Goal: Task Accomplishment & Management: Manage account settings

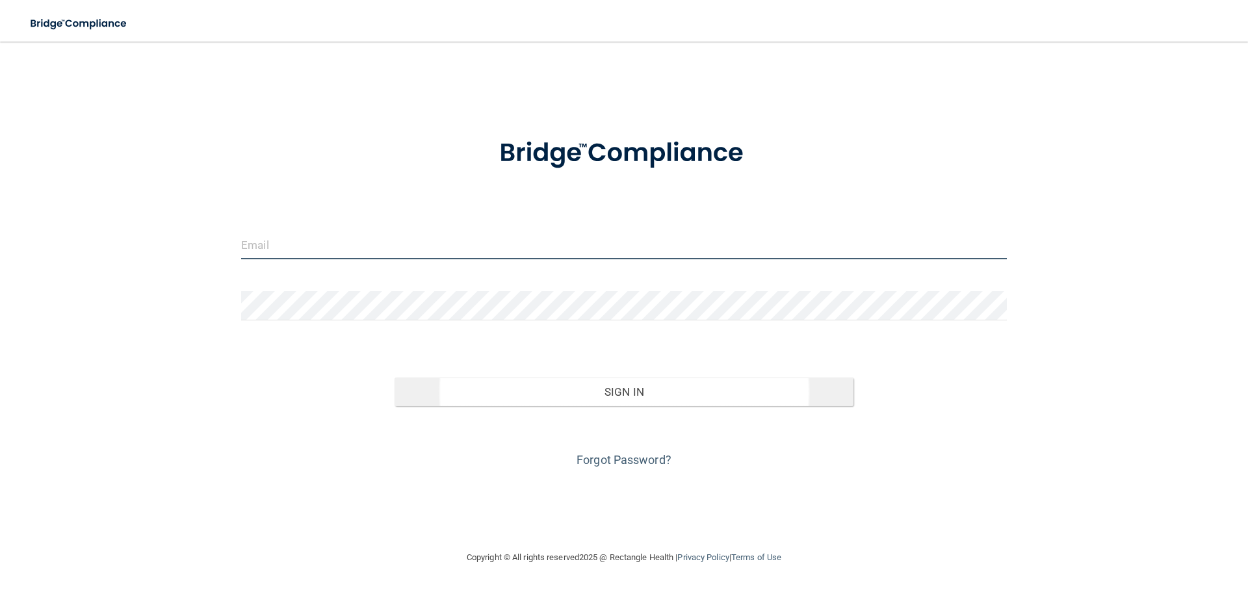
type input "[EMAIL_ADDRESS][DOMAIN_NAME]"
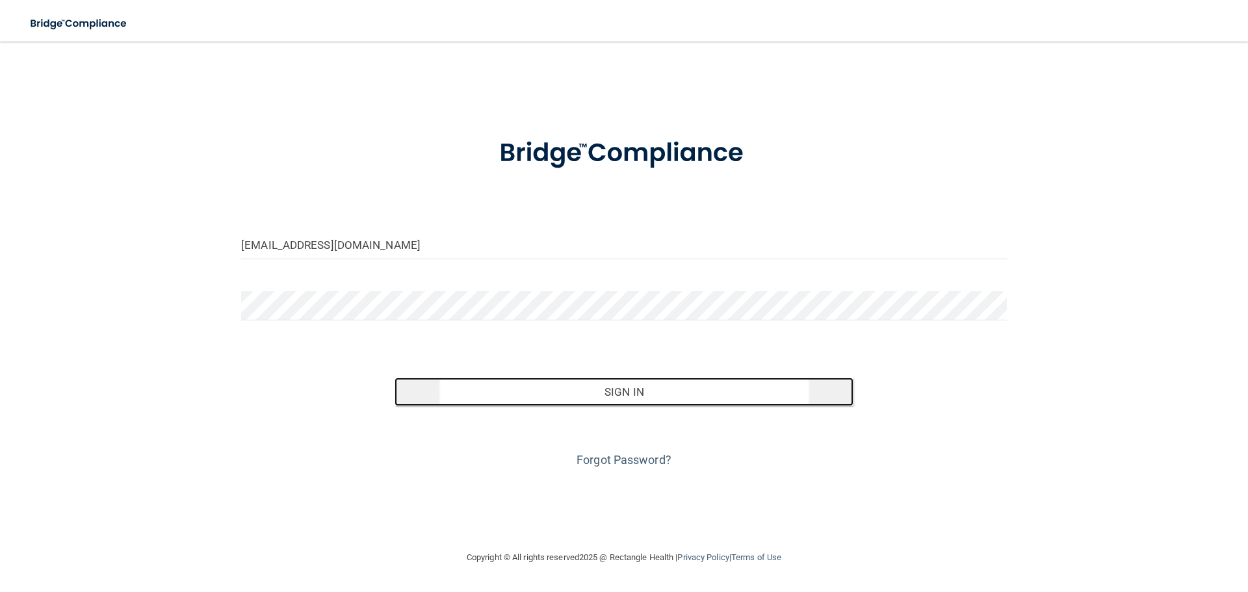
click at [585, 388] on button "Sign In" at bounding box center [625, 392] width 460 height 29
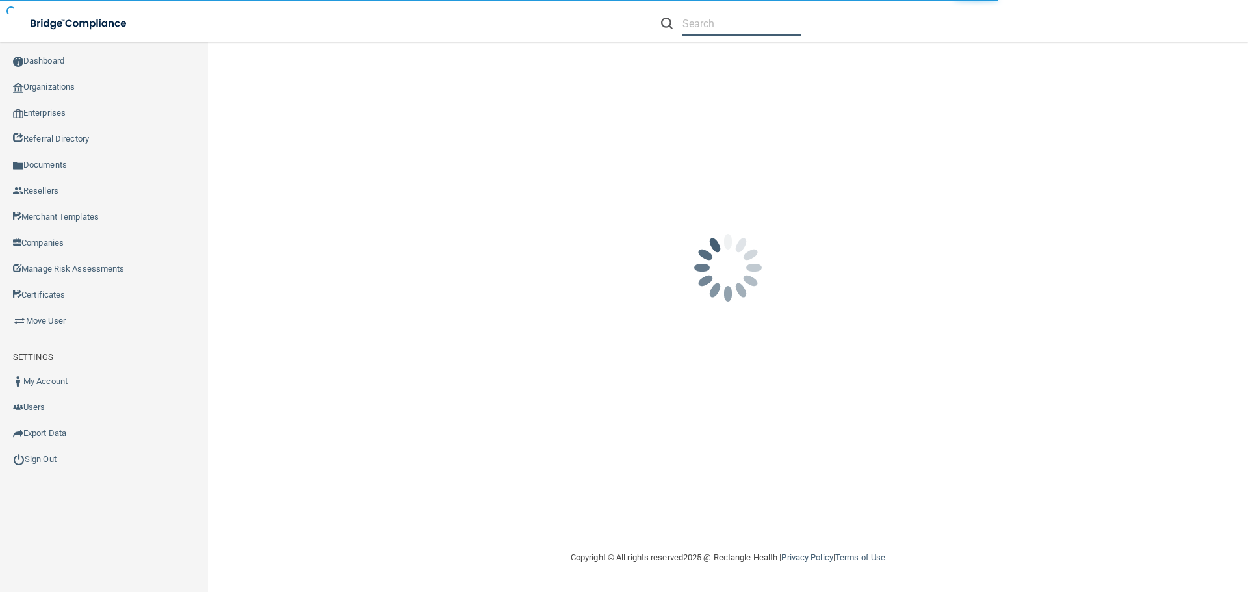
click at [718, 27] on input "text" at bounding box center [742, 24] width 119 height 24
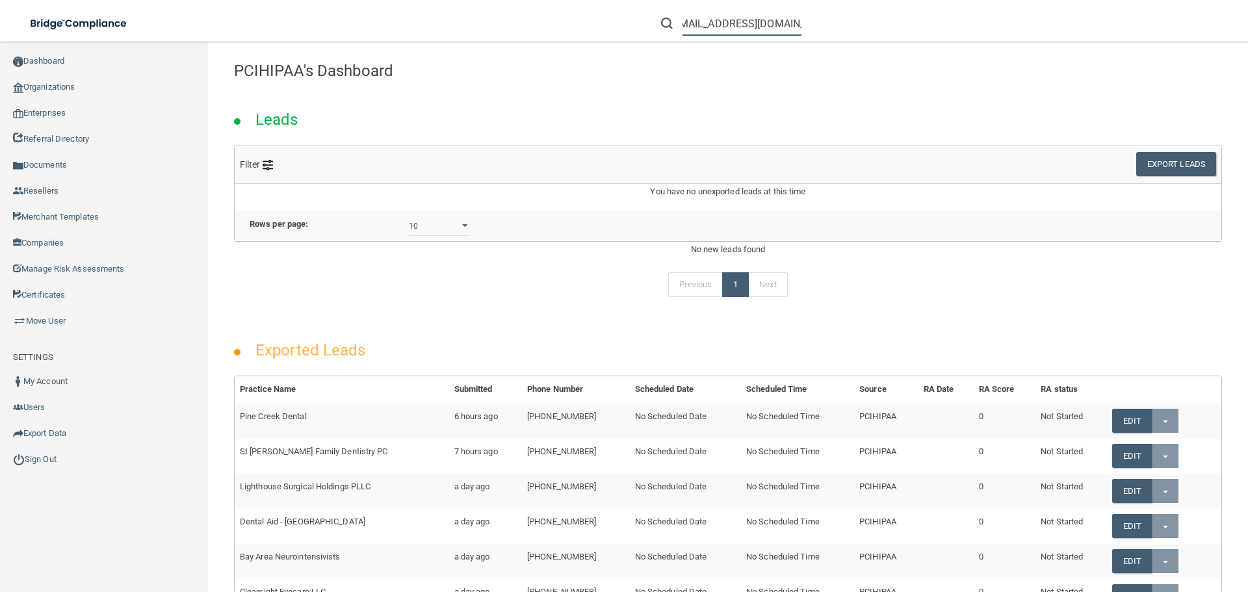
scroll to position [0, 21]
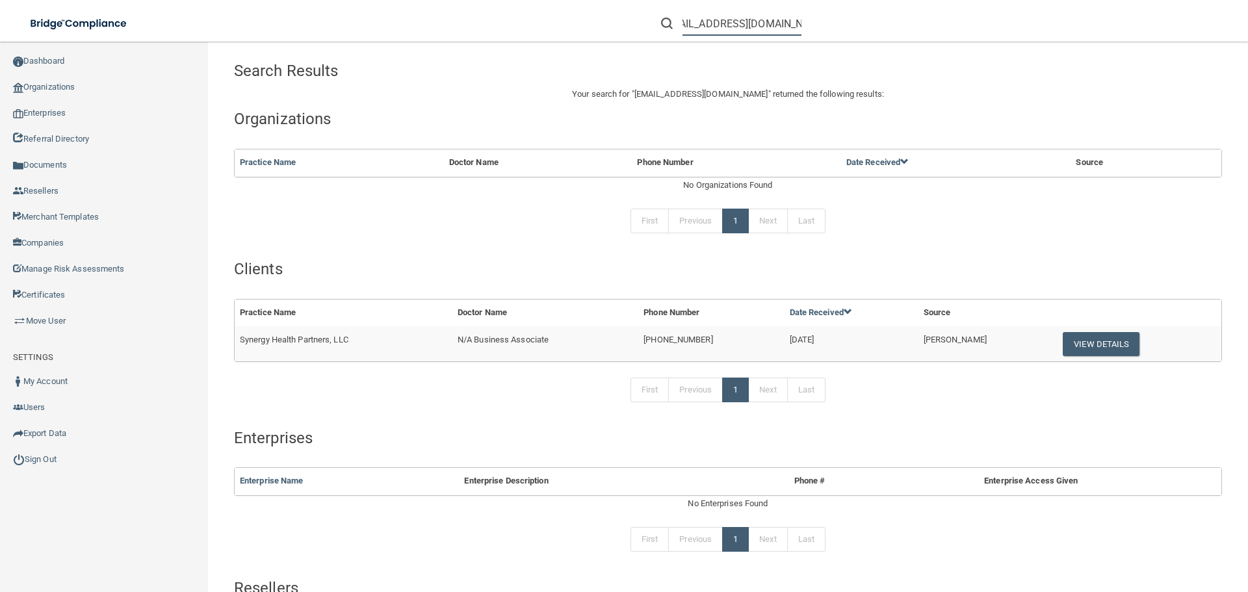
type input "[EMAIL_ADDRESS][DOMAIN_NAME]"
click at [281, 338] on span "Synergy Health Partners, LLC" at bounding box center [294, 340] width 109 height 10
click at [281, 339] on span "Synergy Health Partners, LLC" at bounding box center [294, 340] width 109 height 10
copy td "Synergy Health Partners, LLC"
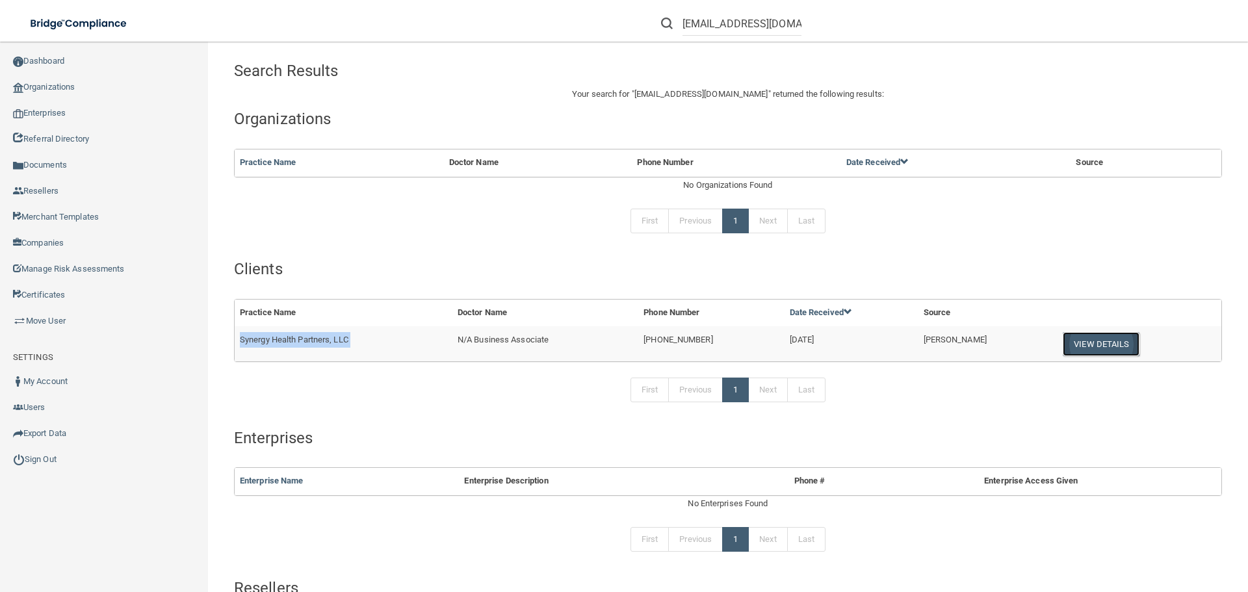
click at [1083, 347] on button "View Details" at bounding box center [1101, 344] width 77 height 24
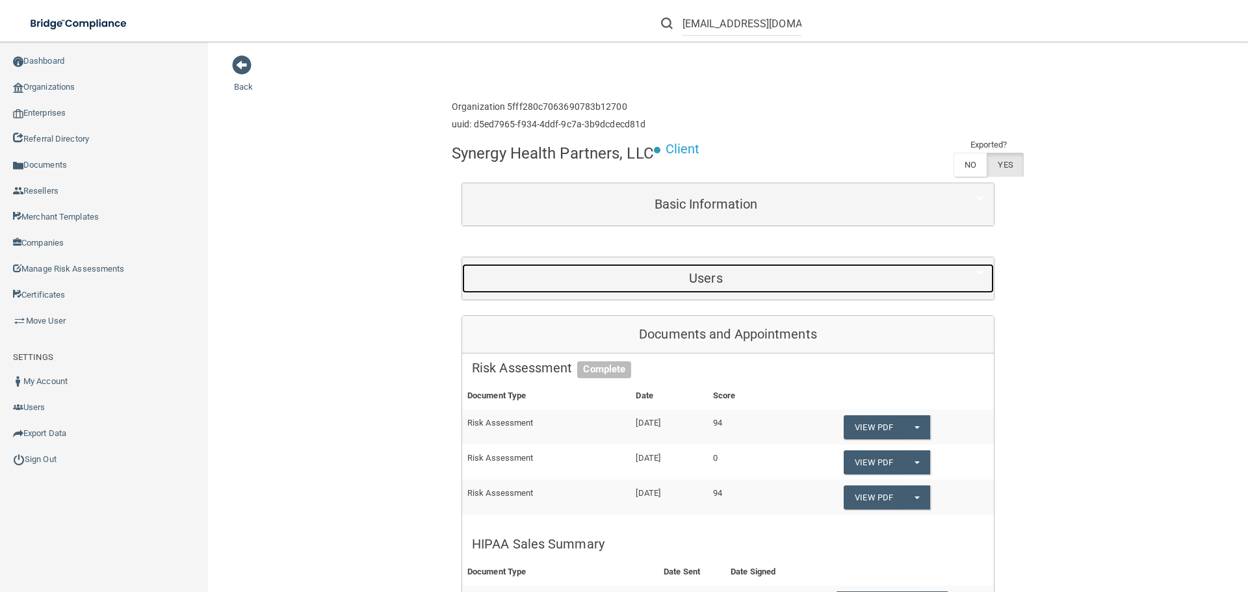
click at [625, 281] on h5 "Users" at bounding box center [706, 278] width 468 height 14
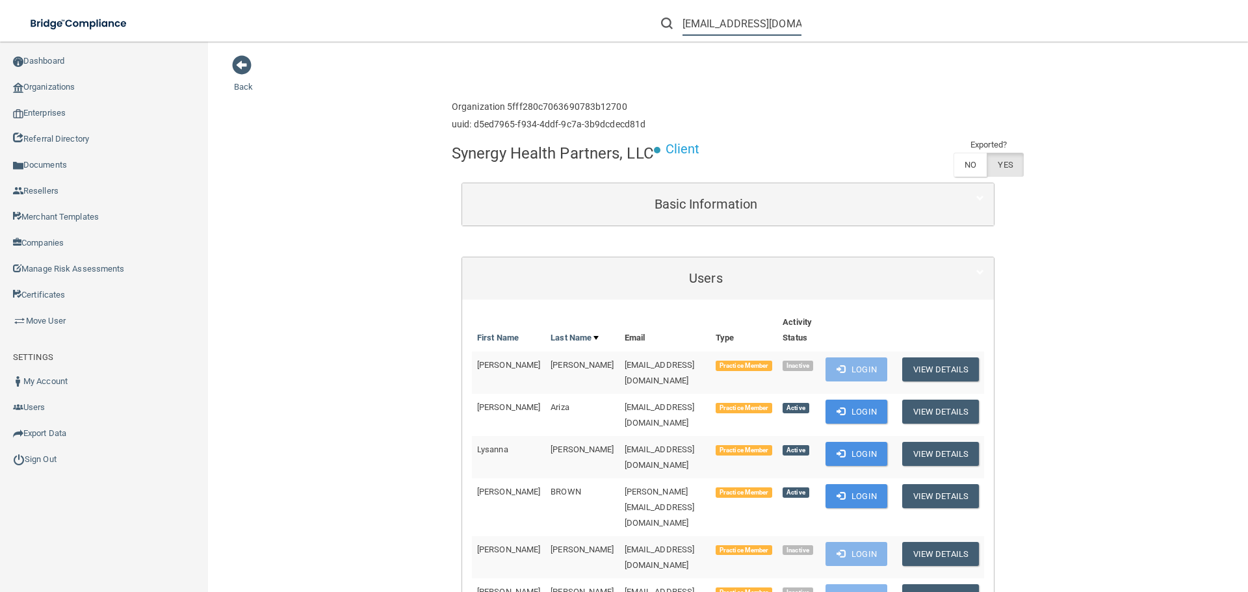
click at [741, 27] on input "[EMAIL_ADDRESS][DOMAIN_NAME]" at bounding box center [742, 24] width 119 height 24
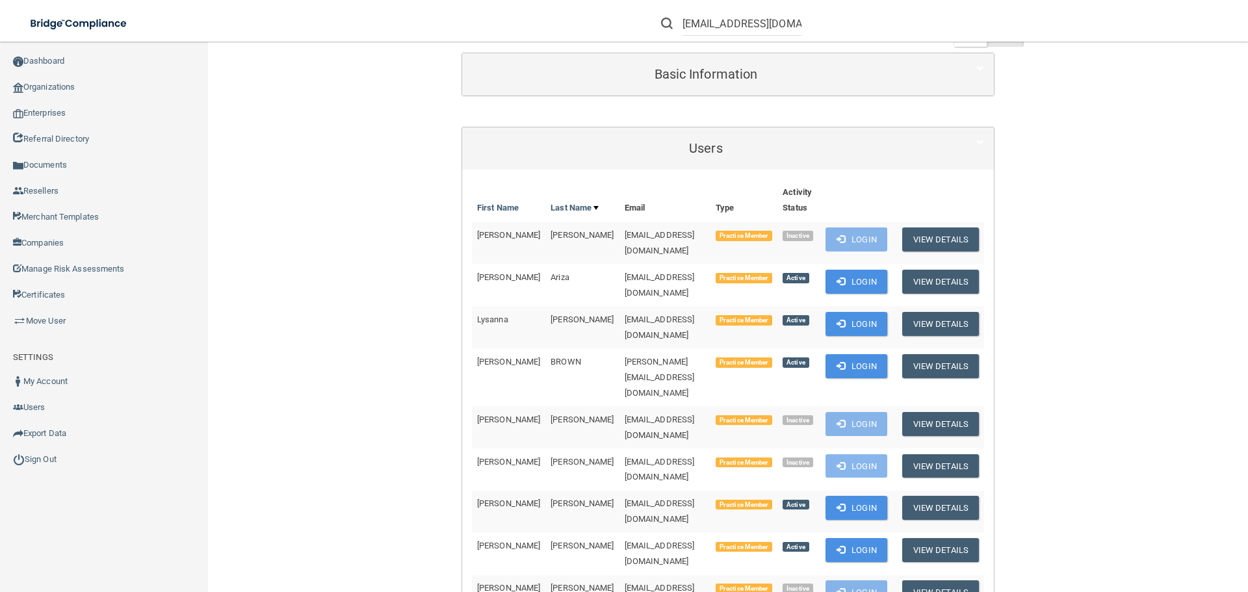
scroll to position [940, 0]
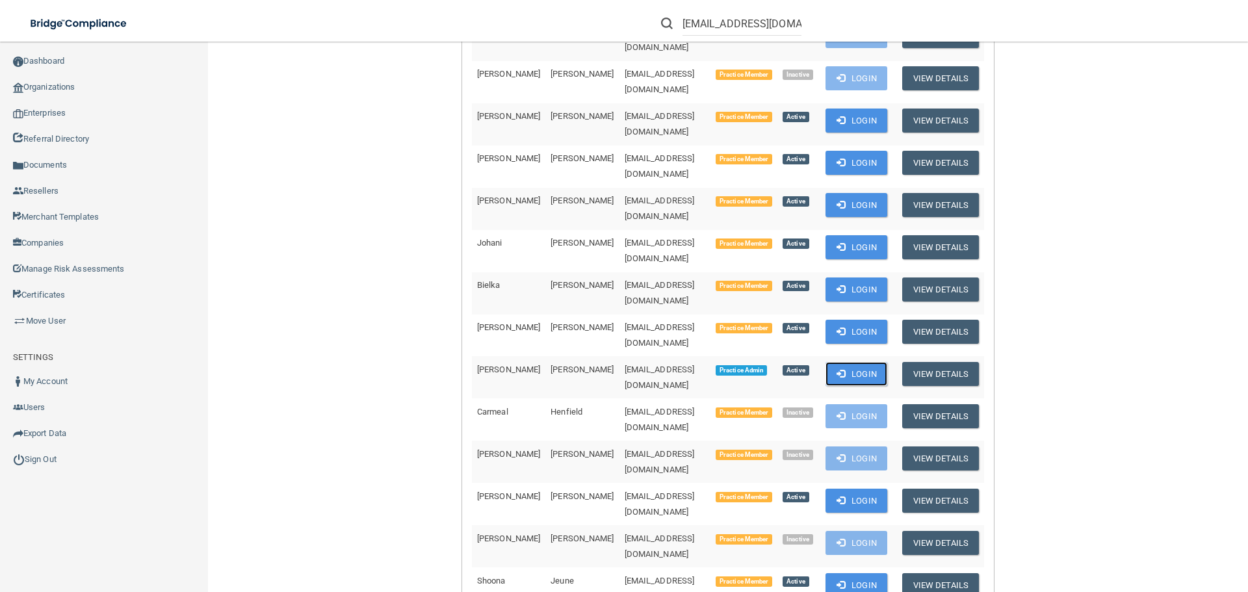
click at [832, 362] on button "Login" at bounding box center [857, 374] width 62 height 24
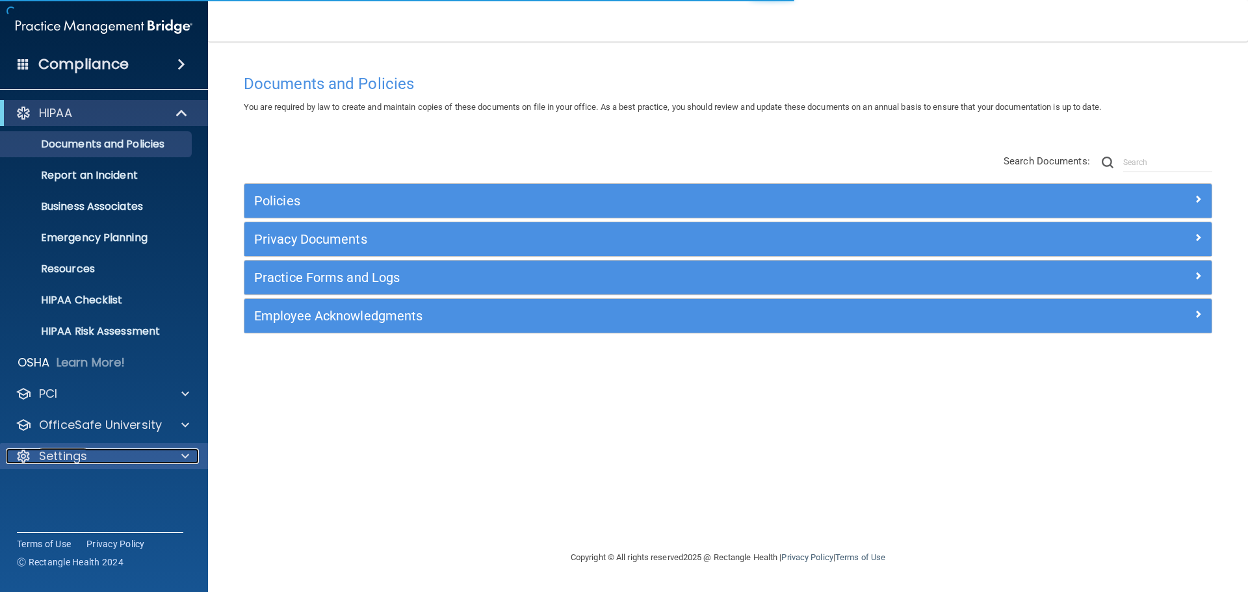
click at [129, 454] on div "Settings" at bounding box center [86, 457] width 161 height 16
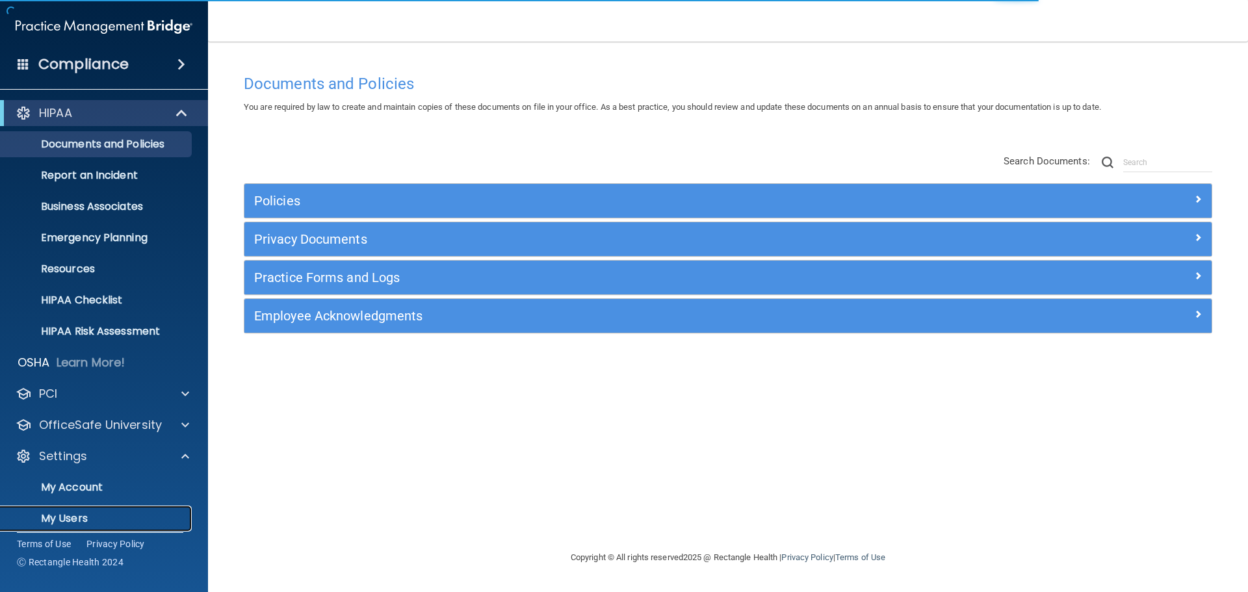
click at [62, 519] on p "My Users" at bounding box center [96, 518] width 177 height 13
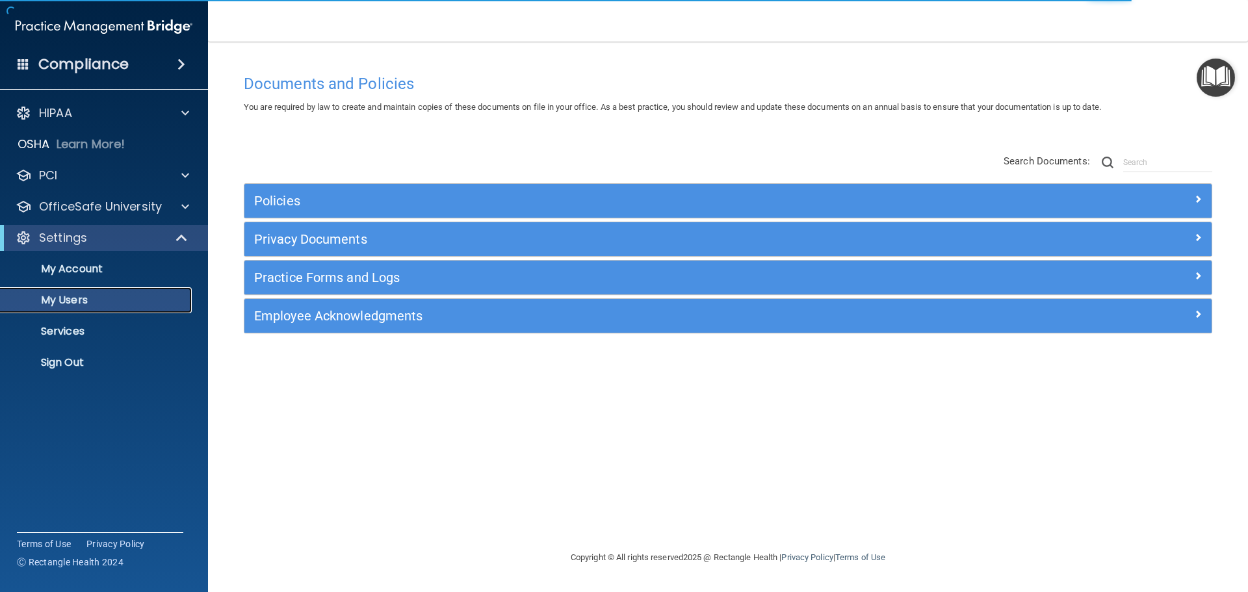
select select "20"
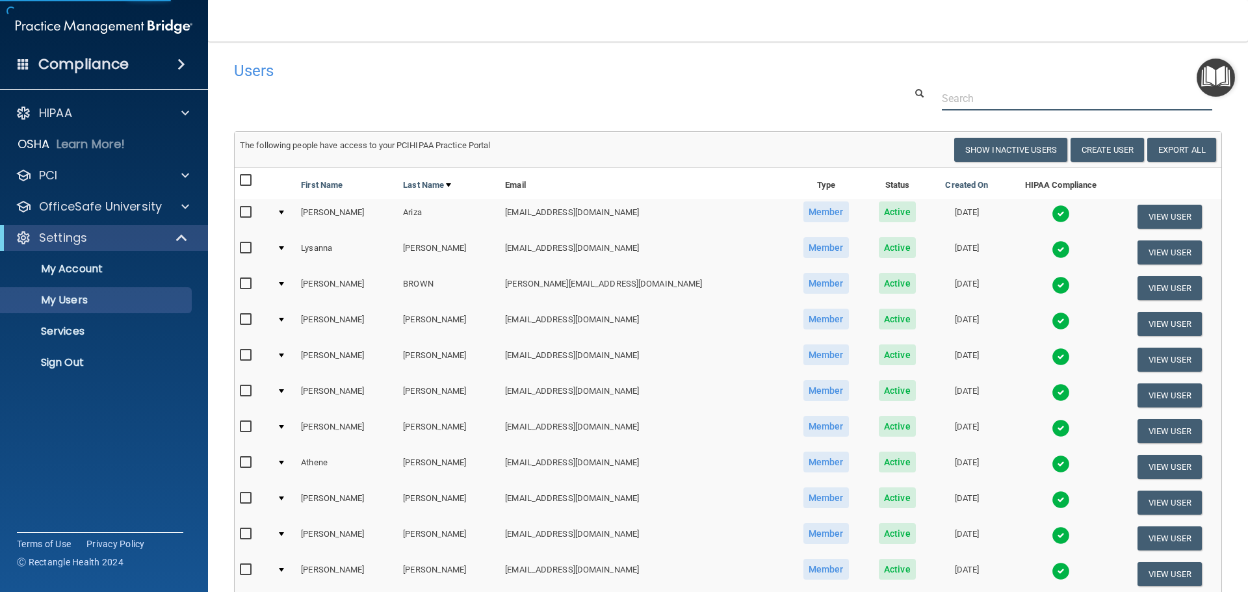
click at [1013, 101] on input "text" at bounding box center [1077, 98] width 270 height 24
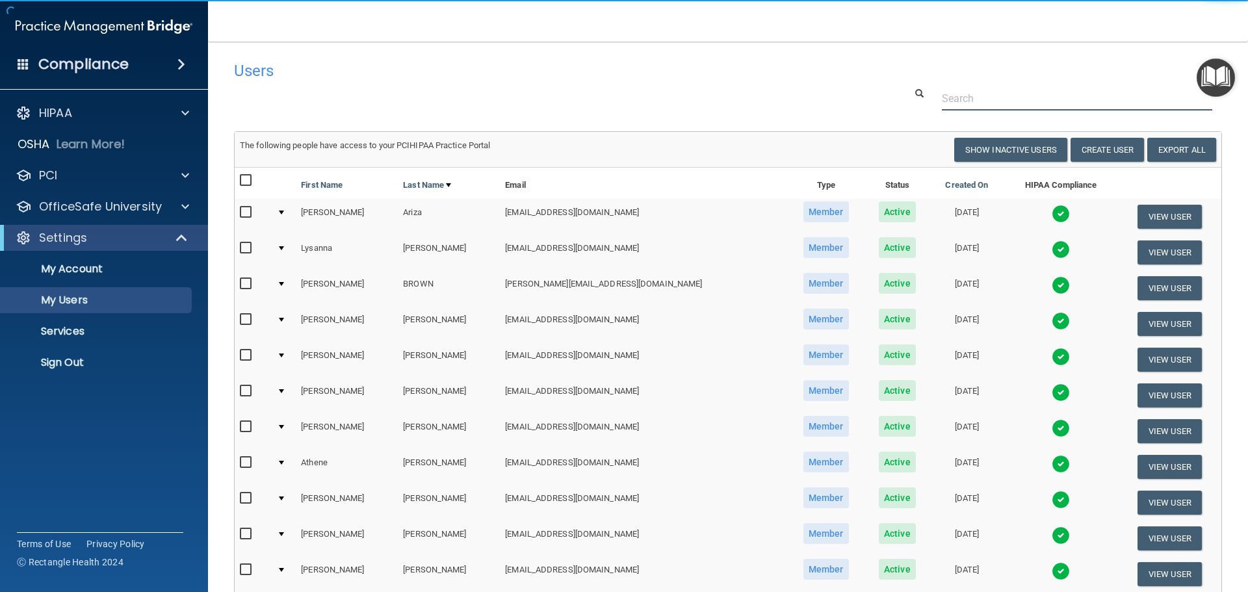
paste input "[EMAIL_ADDRESS][DOMAIN_NAME]"
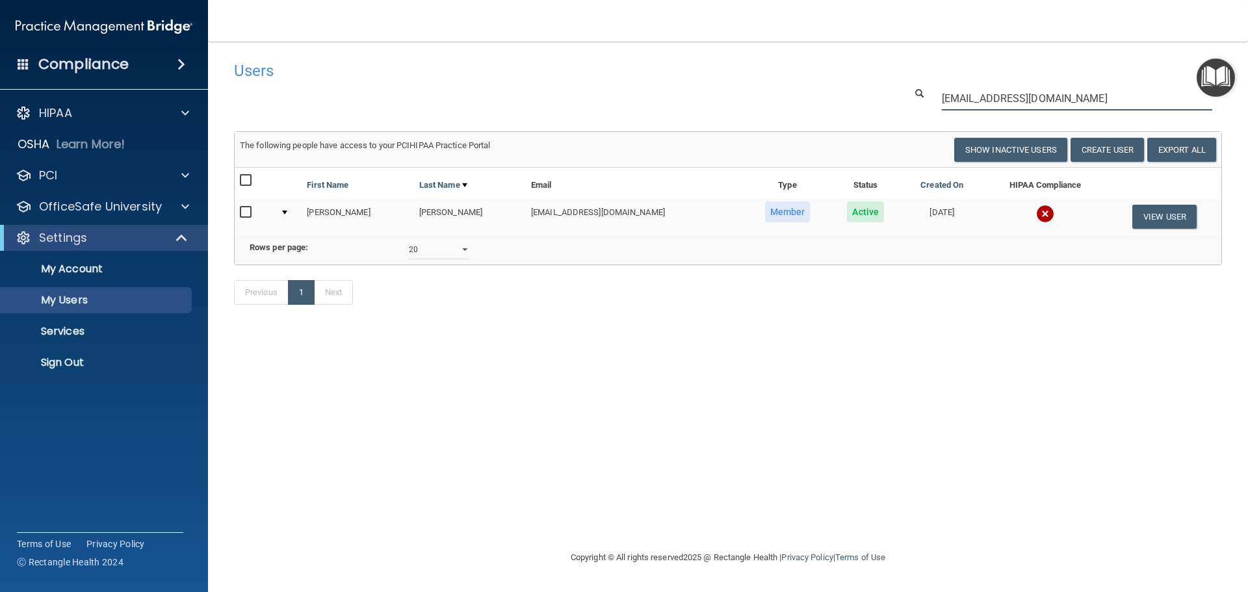
type input "[EMAIL_ADDRESS][DOMAIN_NAME]"
click at [248, 209] on input "checkbox" at bounding box center [247, 212] width 15 height 10
checkbox input "true"
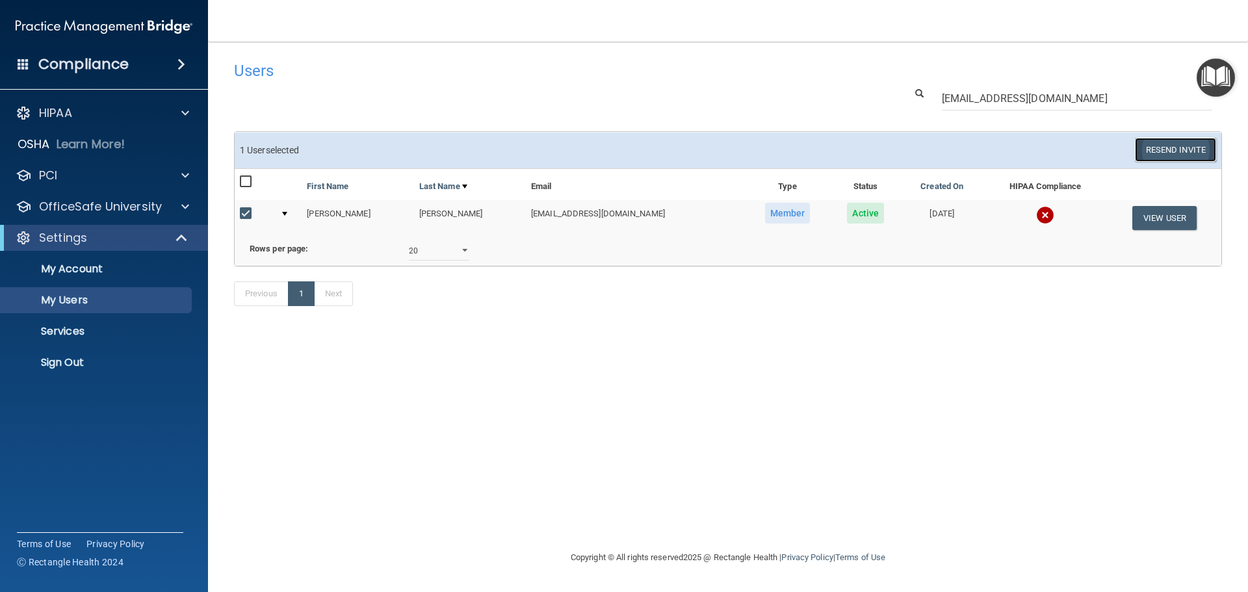
click at [1170, 148] on button "Resend Invite" at bounding box center [1175, 150] width 81 height 24
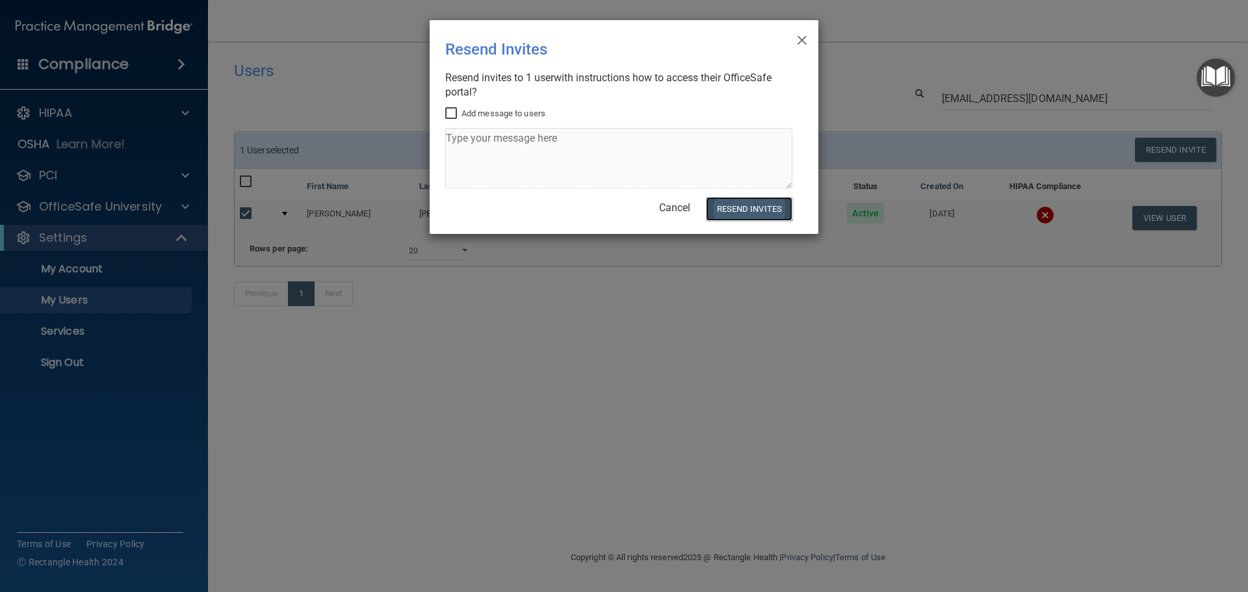
click at [759, 205] on button "Resend Invites" at bounding box center [749, 209] width 86 height 24
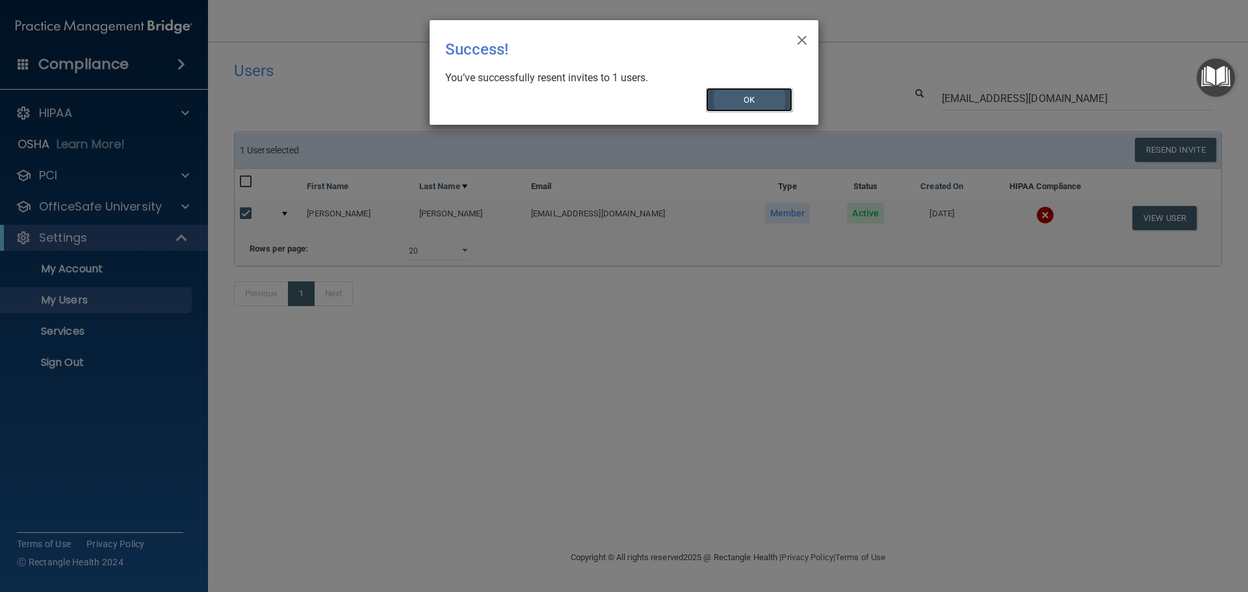
click at [752, 98] on button "OK" at bounding box center [749, 100] width 87 height 24
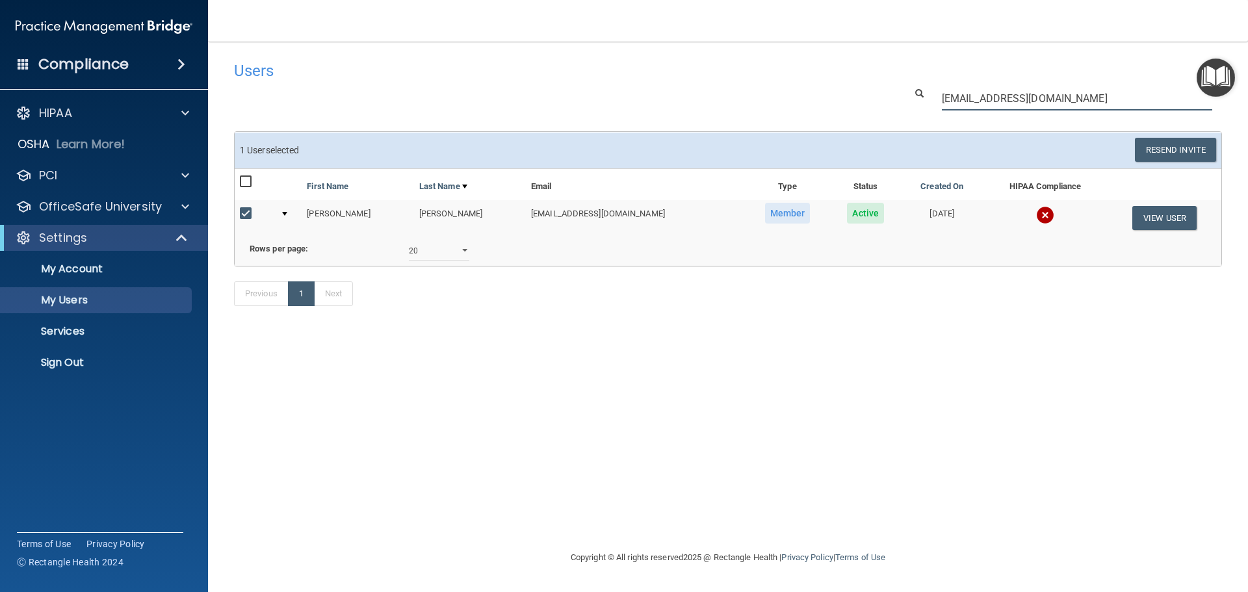
drag, startPoint x: 1084, startPoint y: 99, endPoint x: 214, endPoint y: 66, distance: 871.1
click at [234, 67] on div "Users Success! New user created. × Error! The user couldn't be created. × Succe…" at bounding box center [728, 191] width 988 height 272
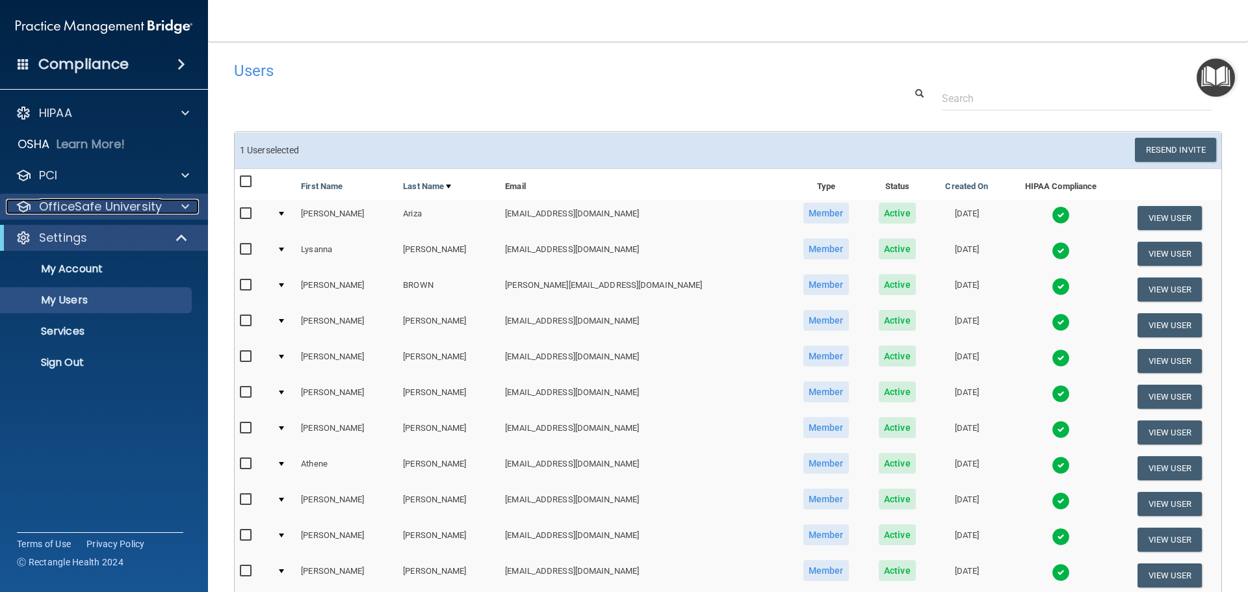
click at [100, 202] on p "OfficeSafe University" at bounding box center [100, 207] width 123 height 16
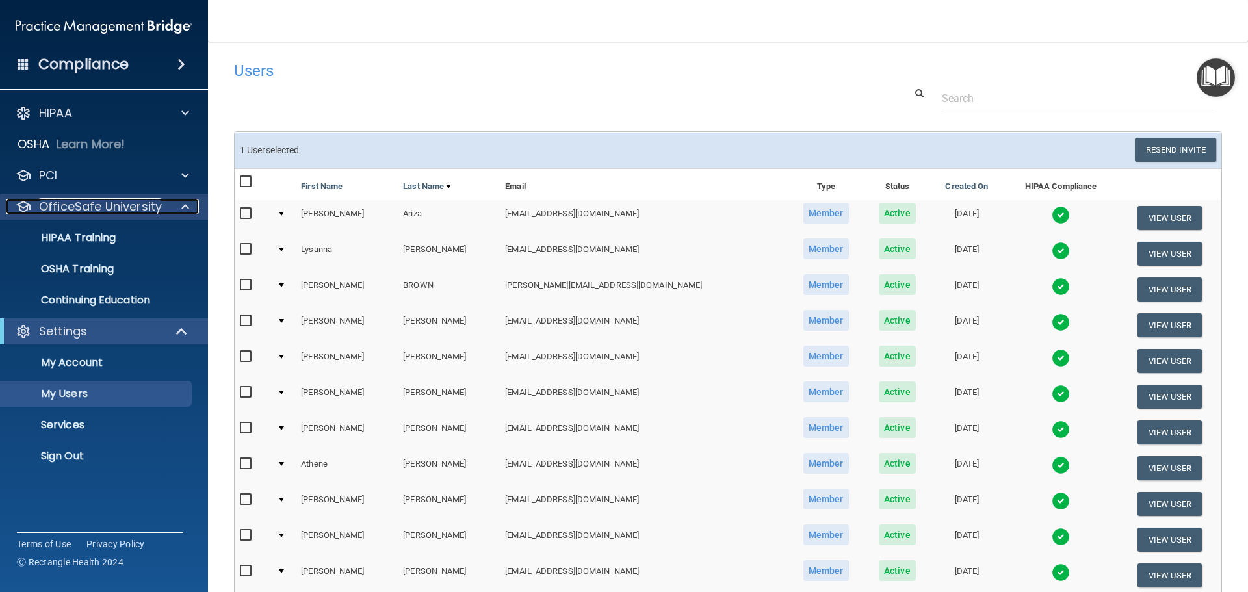
click at [114, 209] on p "OfficeSafe University" at bounding box center [100, 207] width 123 height 16
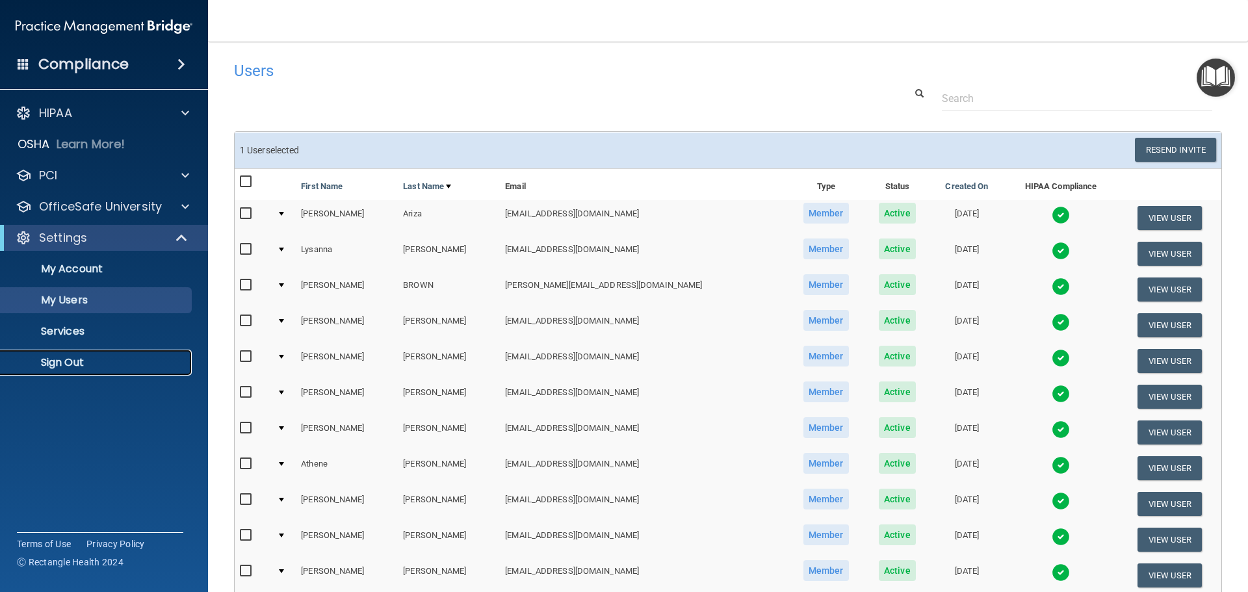
click at [71, 360] on p "Sign Out" at bounding box center [96, 362] width 177 height 13
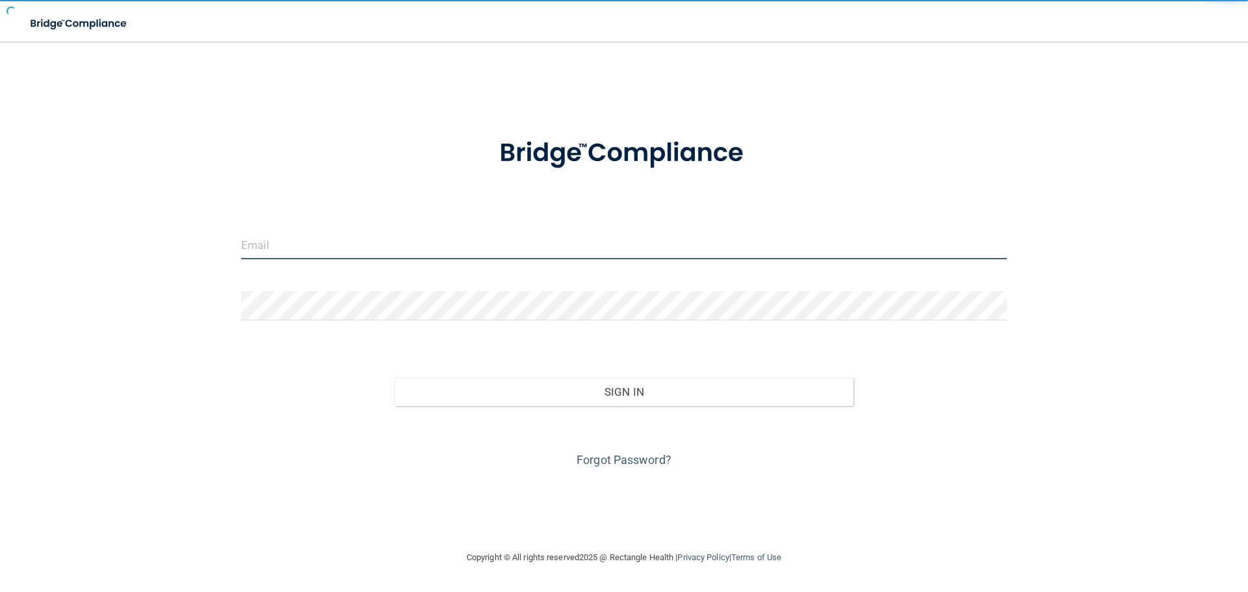
type input "[EMAIL_ADDRESS][DOMAIN_NAME]"
